Goal: Task Accomplishment & Management: Manage account settings

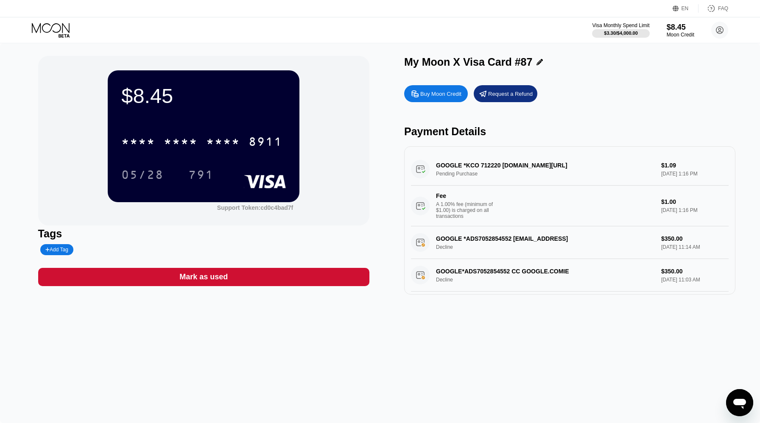
click at [61, 27] on icon at bounding box center [51, 30] width 39 height 15
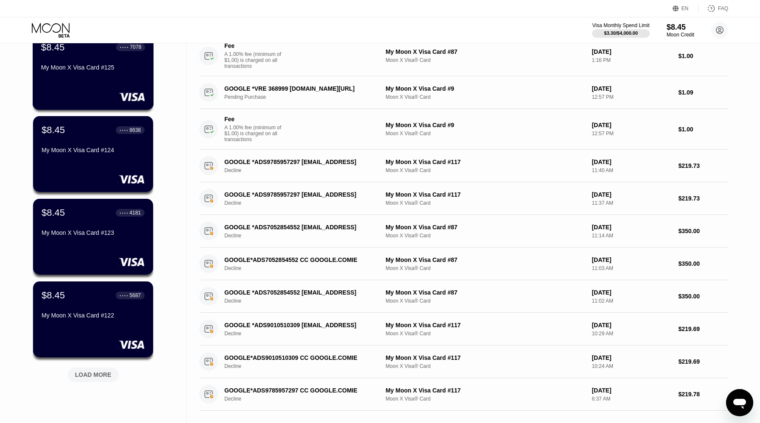
scroll to position [316, 0]
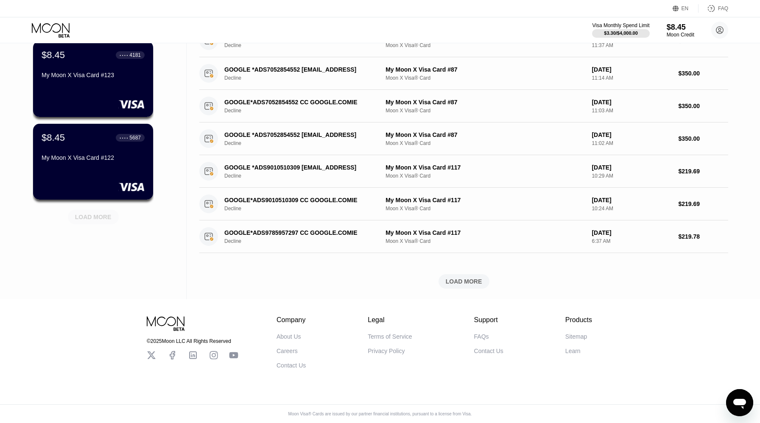
click at [99, 221] on div "LOAD MORE" at bounding box center [93, 217] width 51 height 14
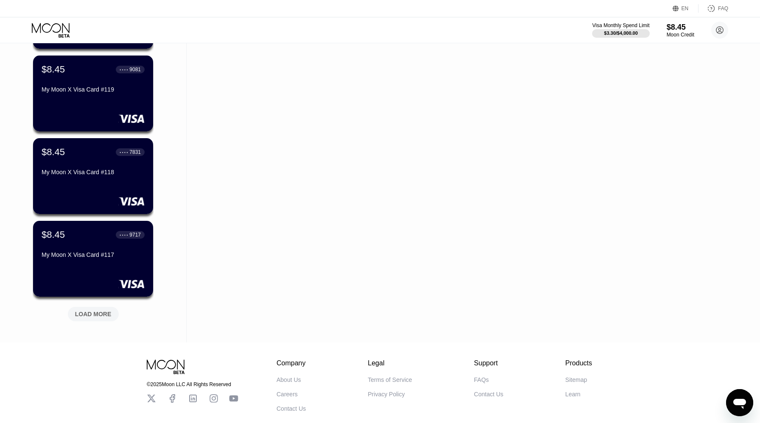
scroll to position [675, 0]
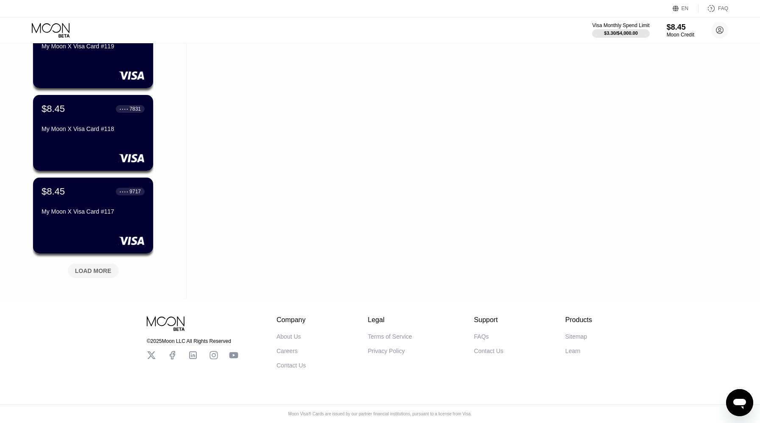
click at [106, 267] on div "LOAD MORE" at bounding box center [93, 271] width 36 height 8
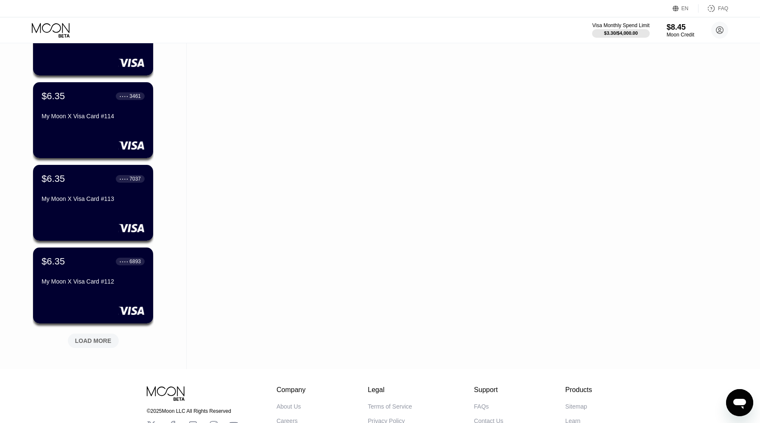
scroll to position [1089, 0]
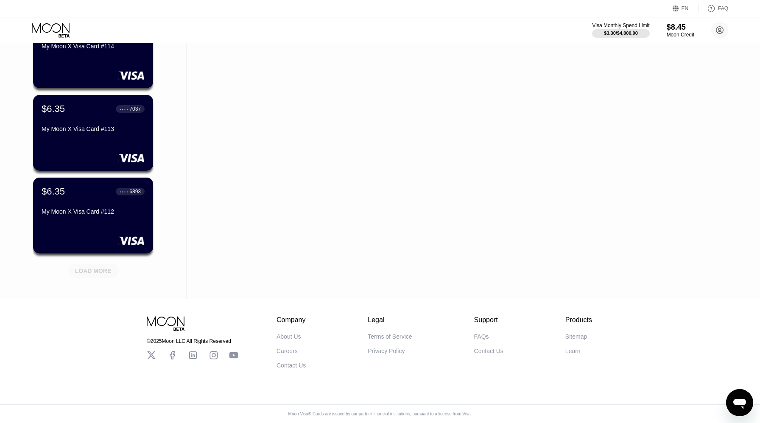
click at [105, 268] on div "LOAD MORE" at bounding box center [93, 271] width 36 height 8
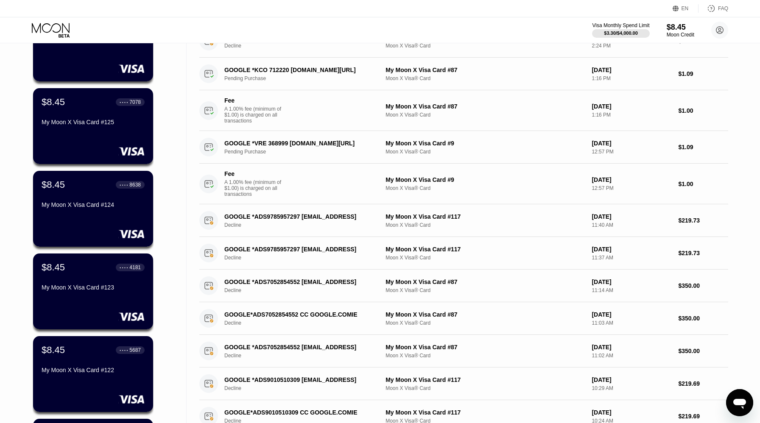
scroll to position [0, 0]
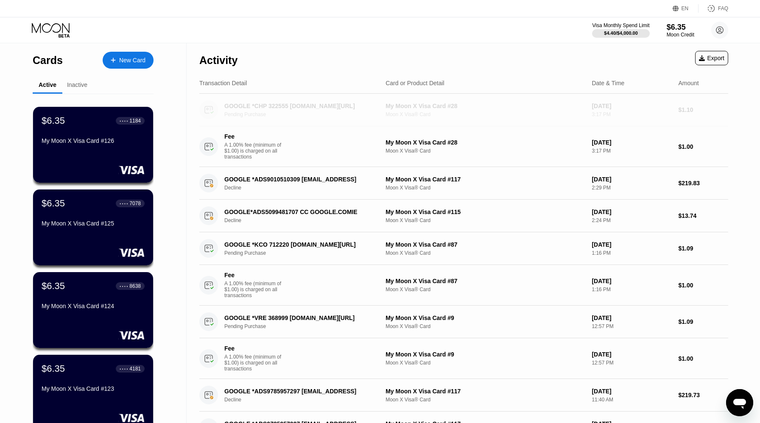
drag, startPoint x: 292, startPoint y: 107, endPoint x: 280, endPoint y: 107, distance: 12.7
click at [280, 107] on div "GOOGLE *CHP 322555 [DOMAIN_NAME][URL]" at bounding box center [299, 106] width 150 height 7
click at [292, 107] on div "GOOGLE *CHP 322555 [DOMAIN_NAME][URL]" at bounding box center [299, 106] width 150 height 7
